Goal: Task Accomplishment & Management: Complete application form

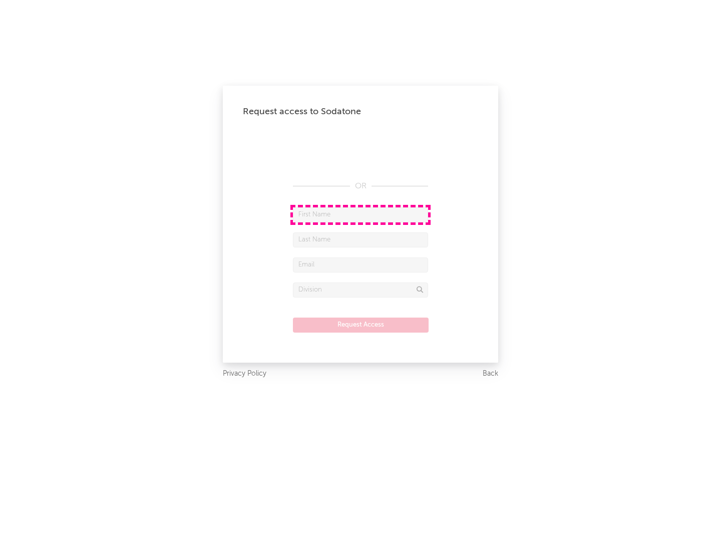
click at [360, 214] on input "text" at bounding box center [360, 214] width 135 height 15
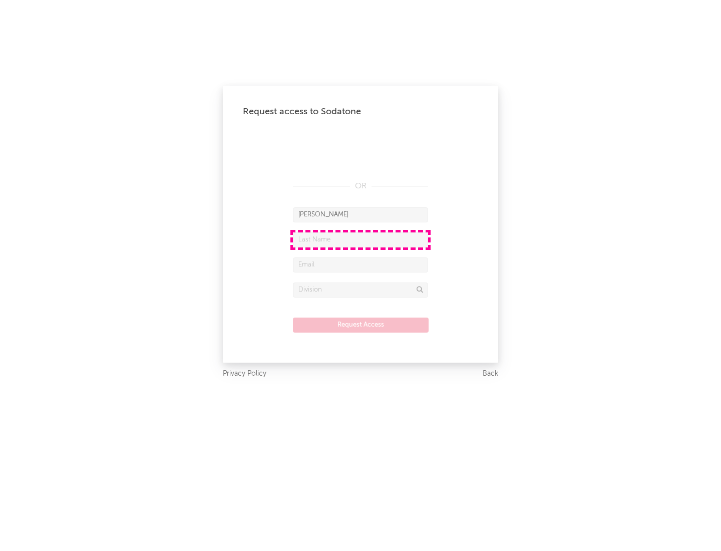
type input "[PERSON_NAME]"
click at [360, 239] on input "text" at bounding box center [360, 239] width 135 height 15
type input "[PERSON_NAME]"
click at [360, 264] on input "text" at bounding box center [360, 264] width 135 height 15
type input "[EMAIL_ADDRESS][DOMAIN_NAME]"
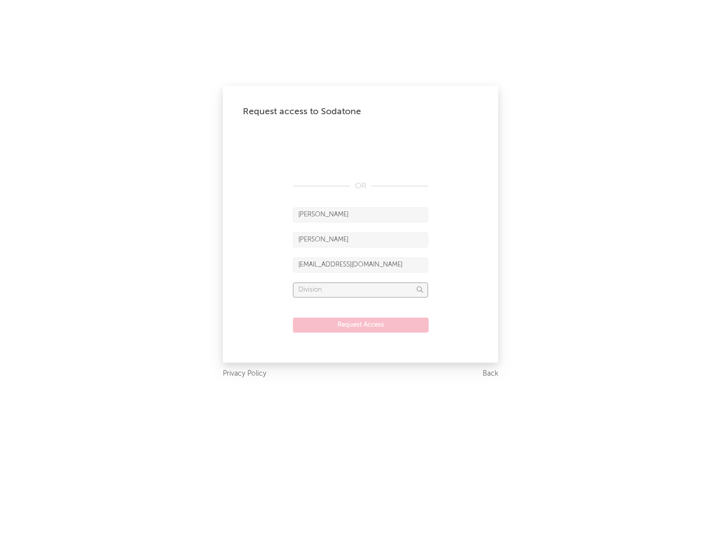
click at [360, 289] on input "text" at bounding box center [360, 289] width 135 height 15
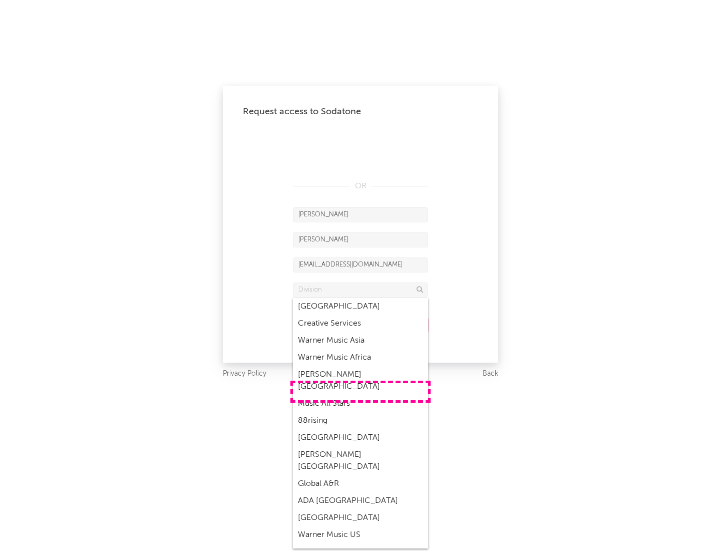
click at [360, 395] on div "Music All Stars" at bounding box center [360, 403] width 135 height 17
type input "Music All Stars"
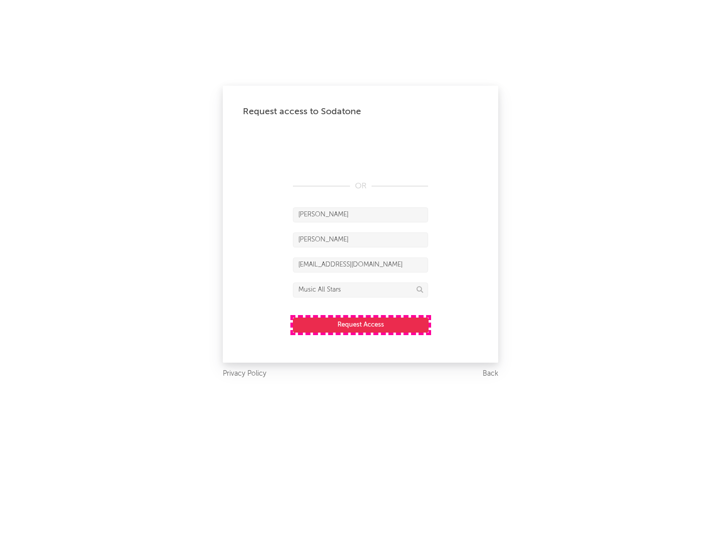
click at [360, 324] on button "Request Access" at bounding box center [361, 324] width 136 height 15
